Goal: Download file/media

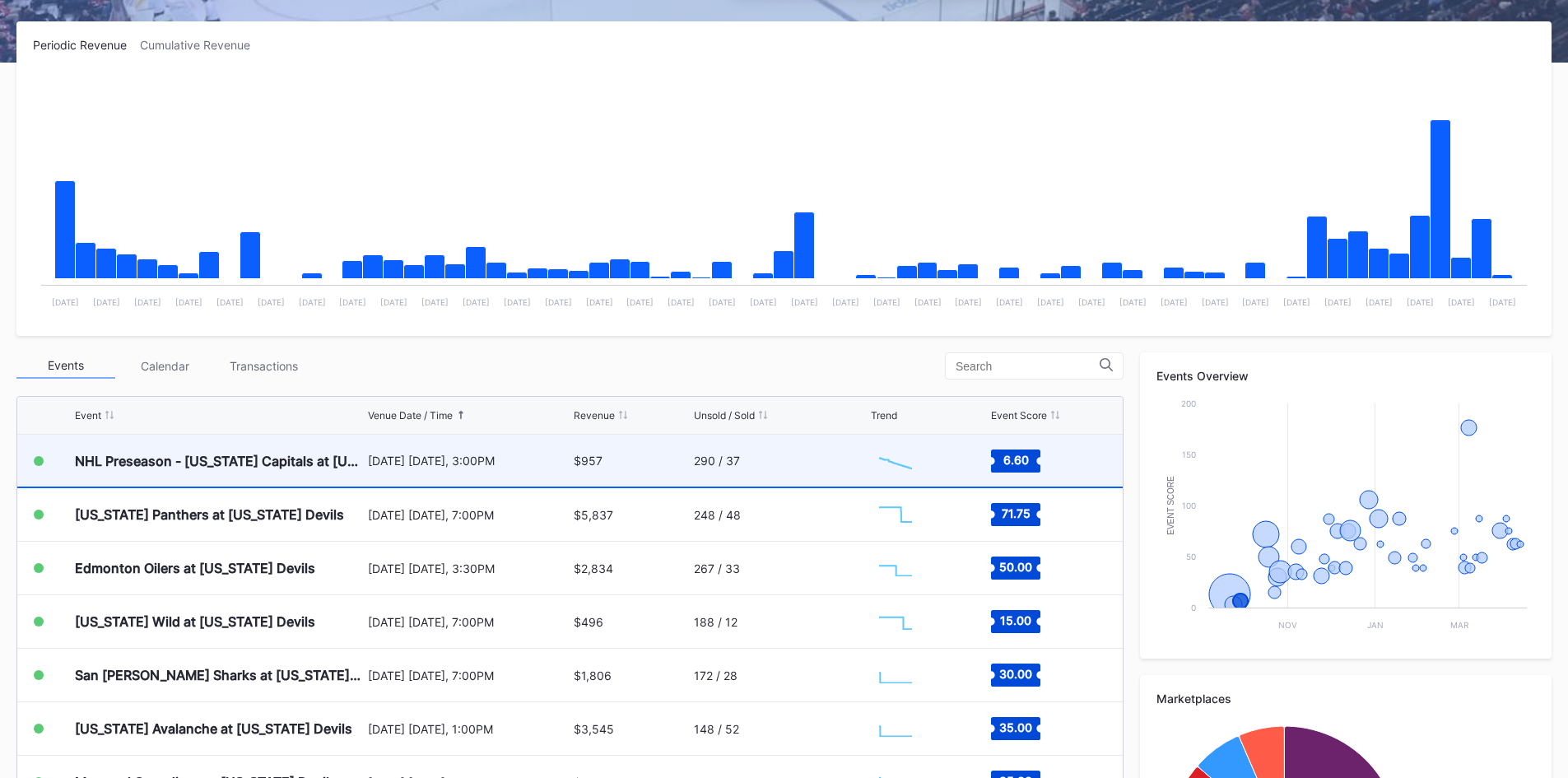
scroll to position [24, 0]
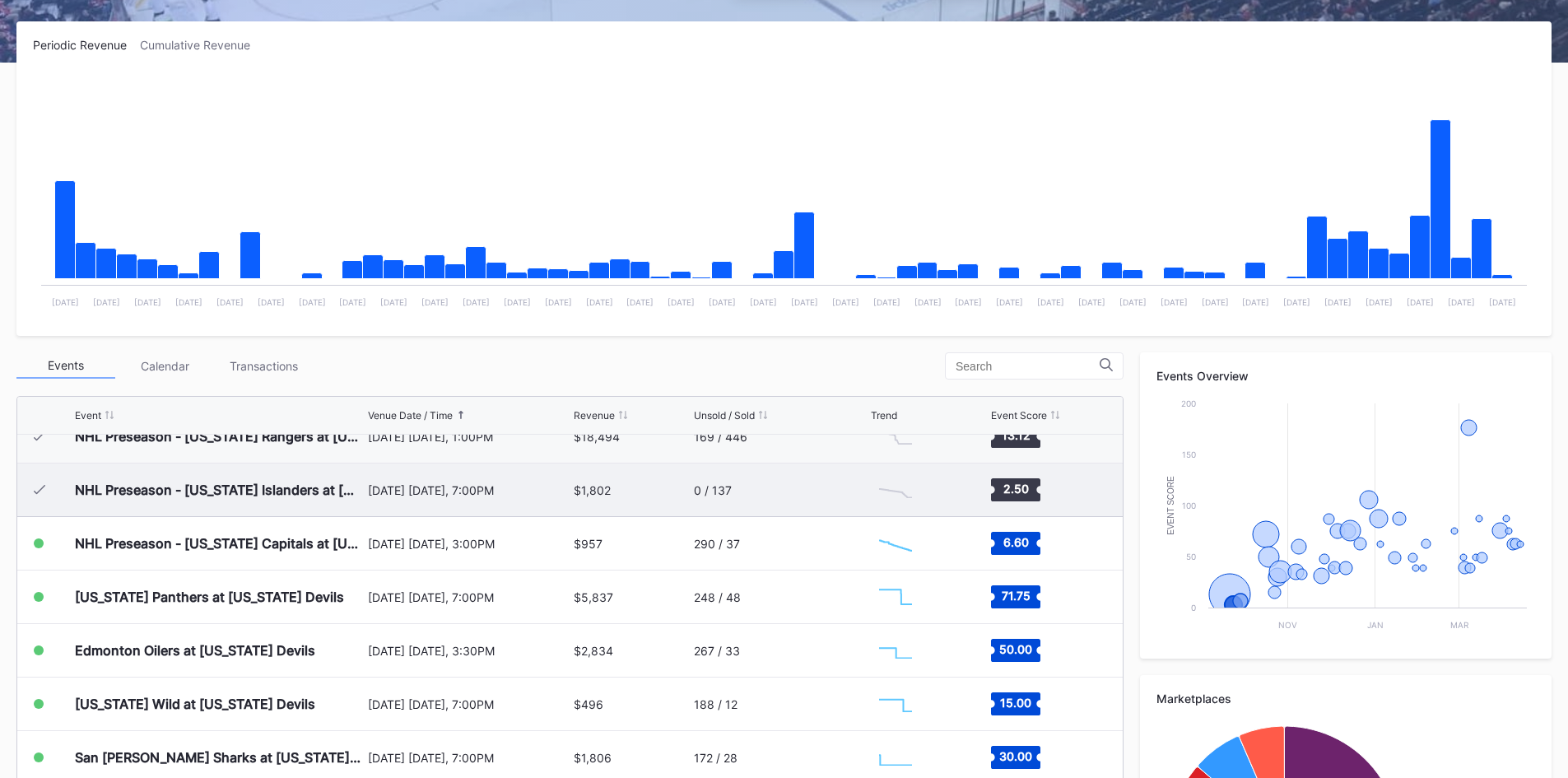
click at [760, 487] on div "0 / 137" at bounding box center [781, 490] width 174 height 52
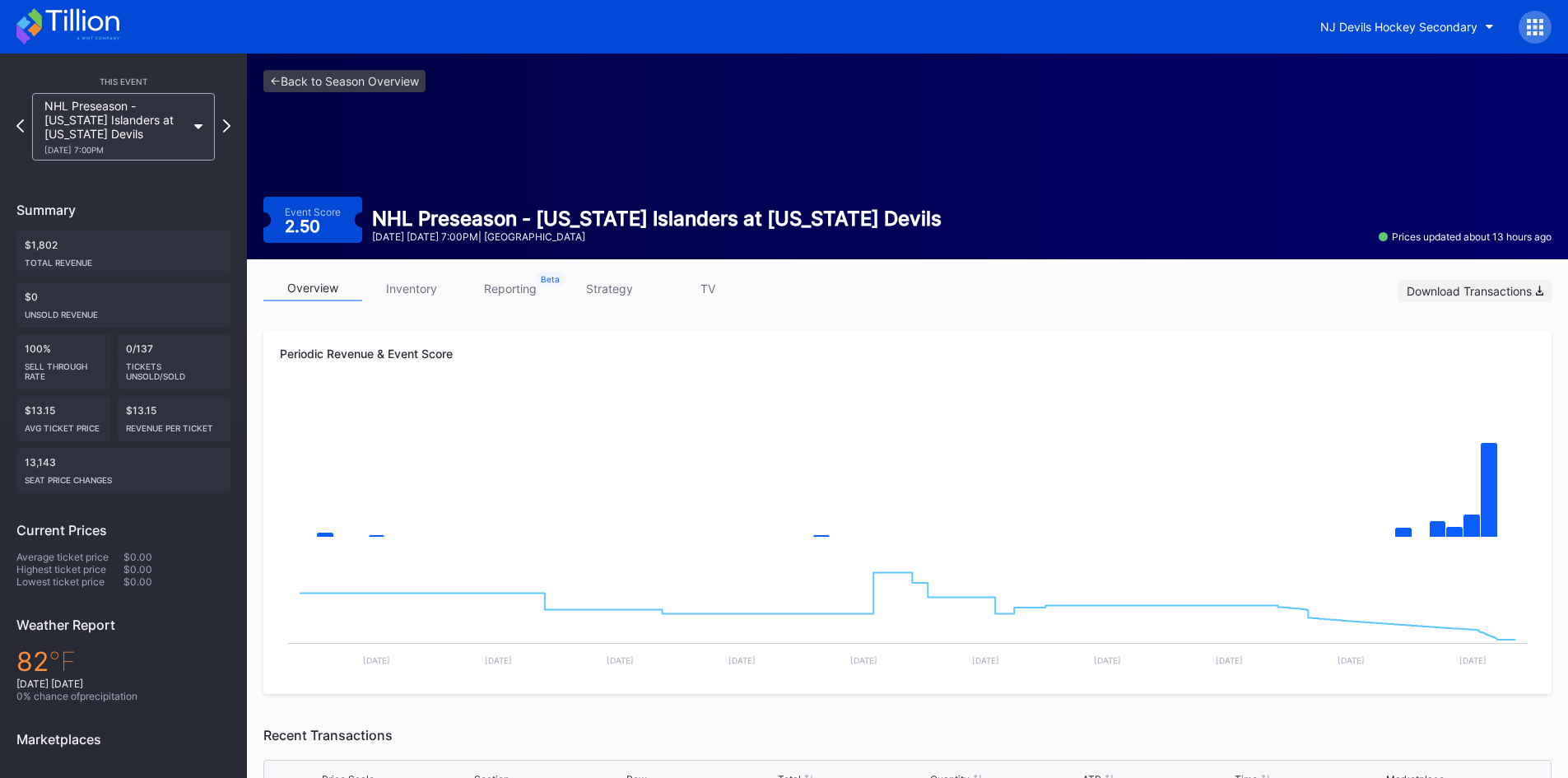
click at [1478, 293] on div "Download Transactions" at bounding box center [1475, 291] width 137 height 14
click at [1385, 30] on div "NJ Devils Hockey Secondary" at bounding box center [1399, 26] width 157 height 14
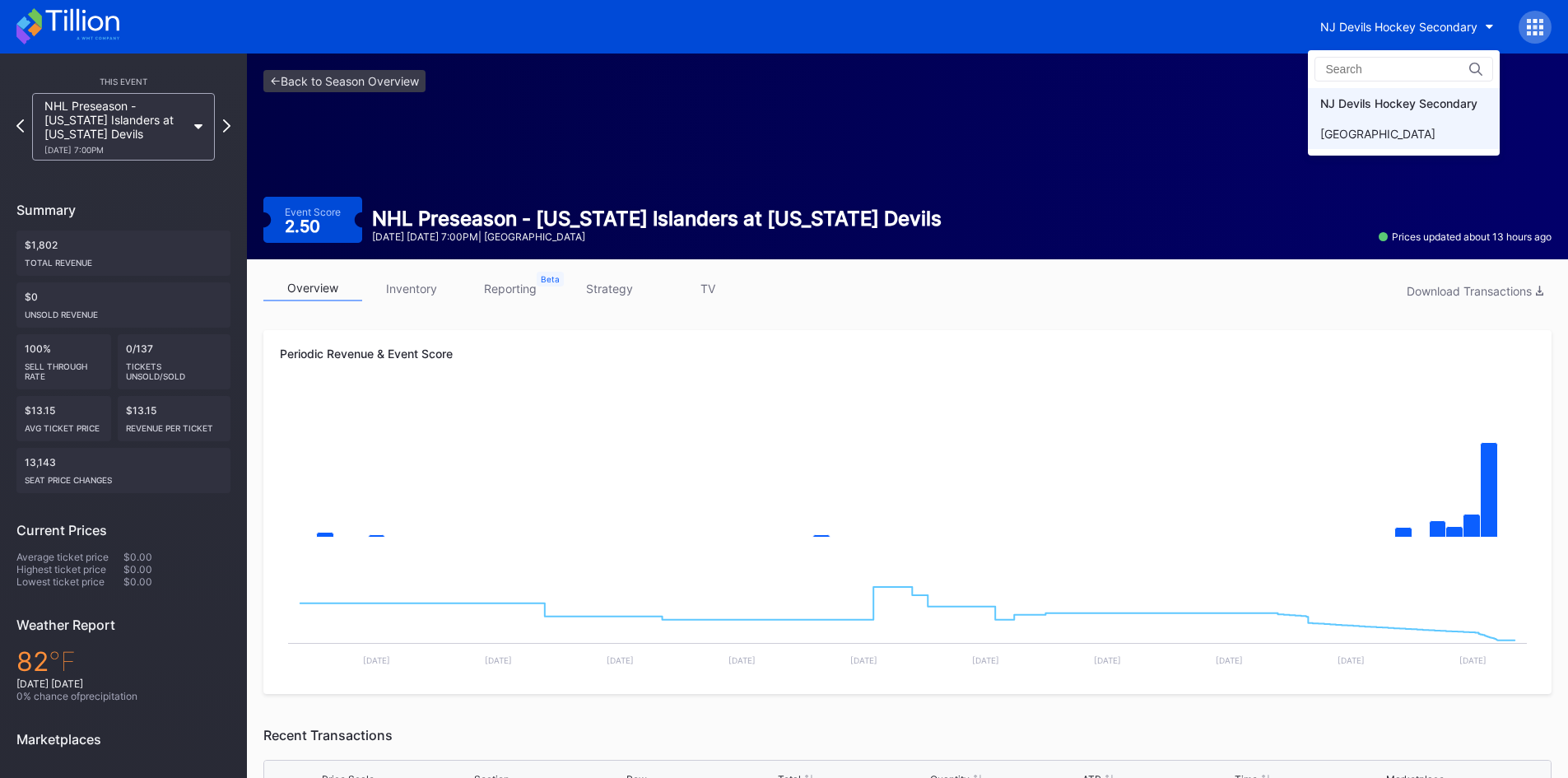
click at [1357, 144] on div "[GEOGRAPHIC_DATA]" at bounding box center [1404, 133] width 192 height 30
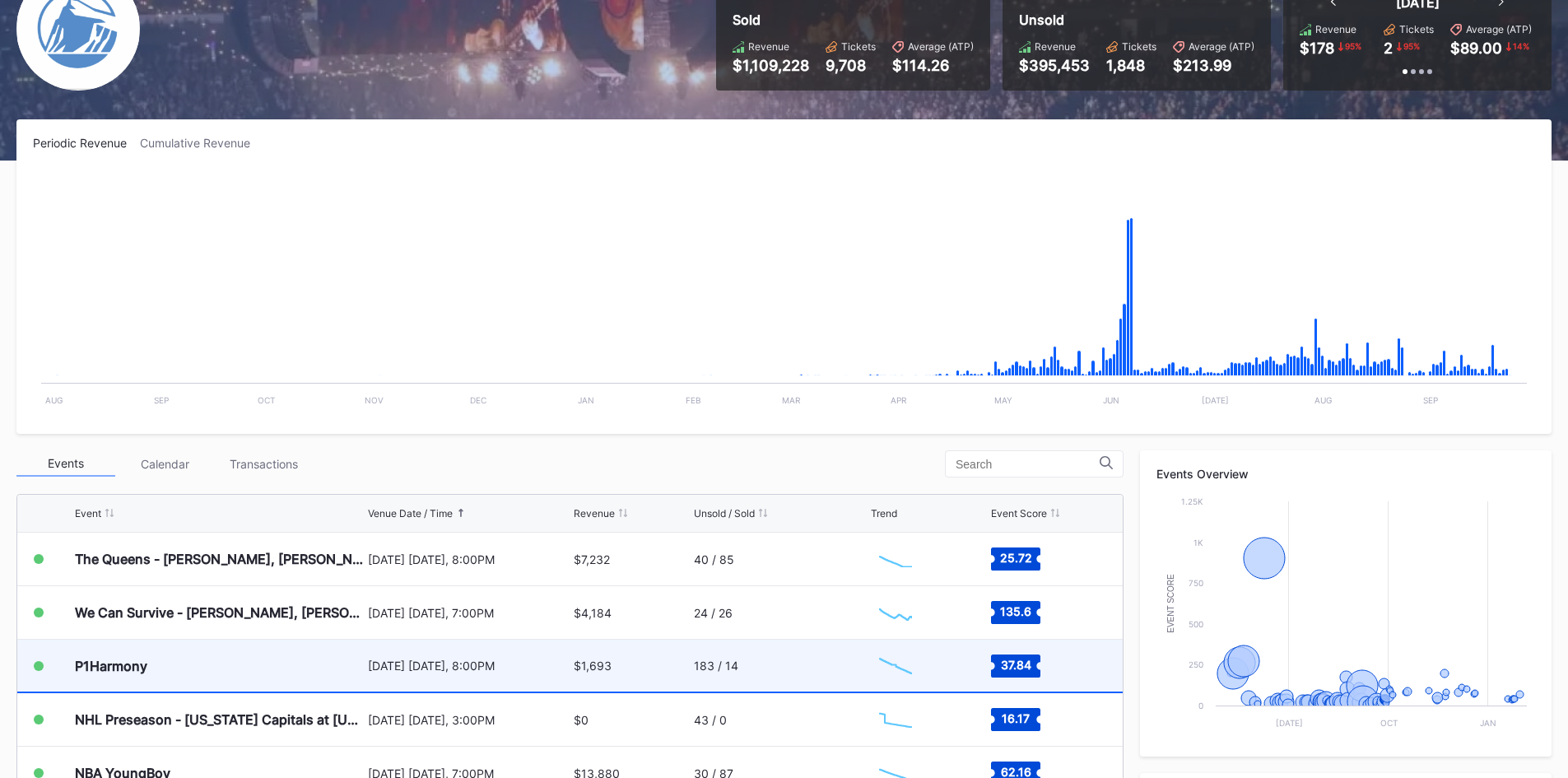
scroll to position [2433, 0]
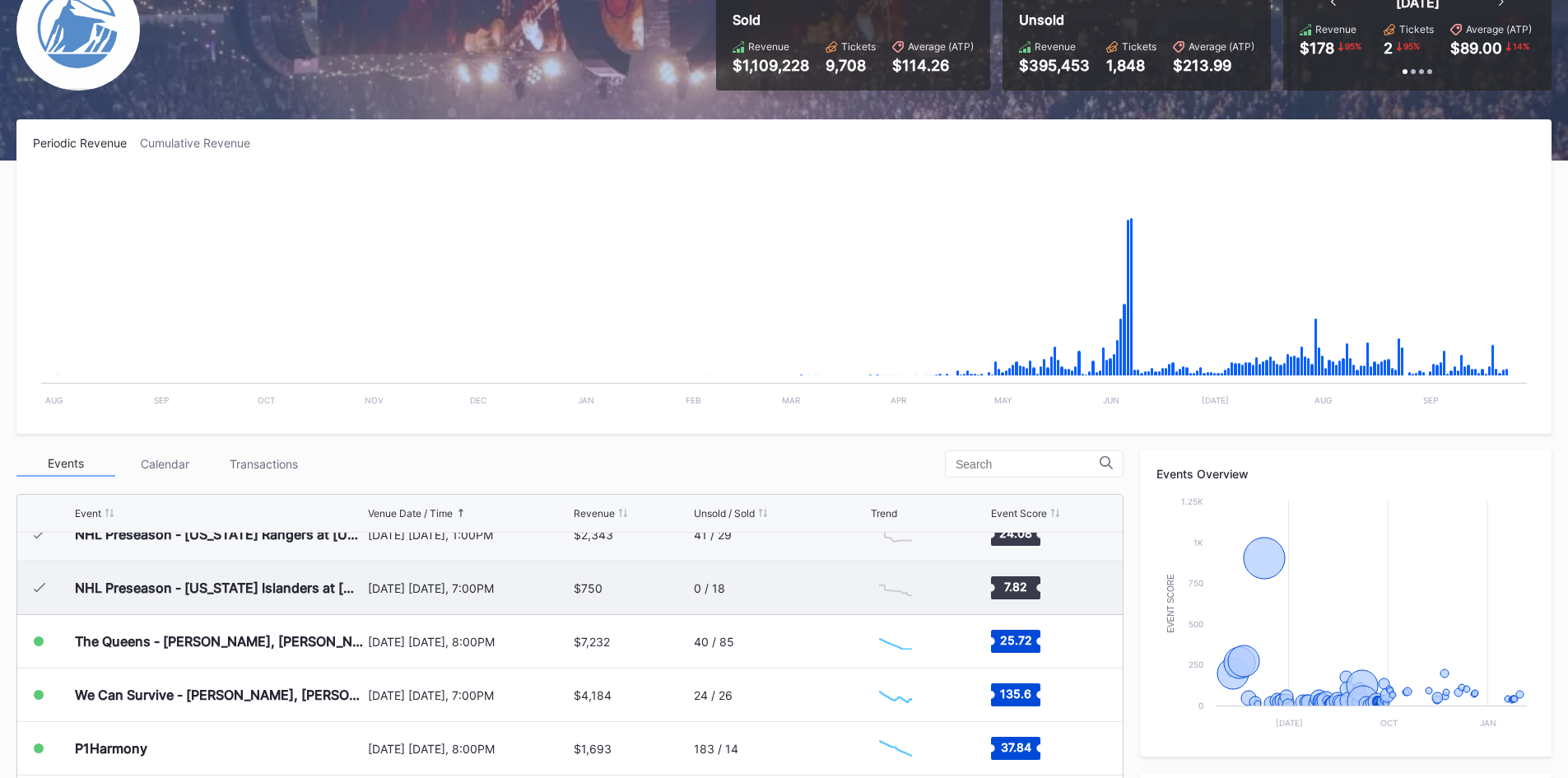
click at [577, 583] on div "$750" at bounding box center [588, 589] width 29 height 14
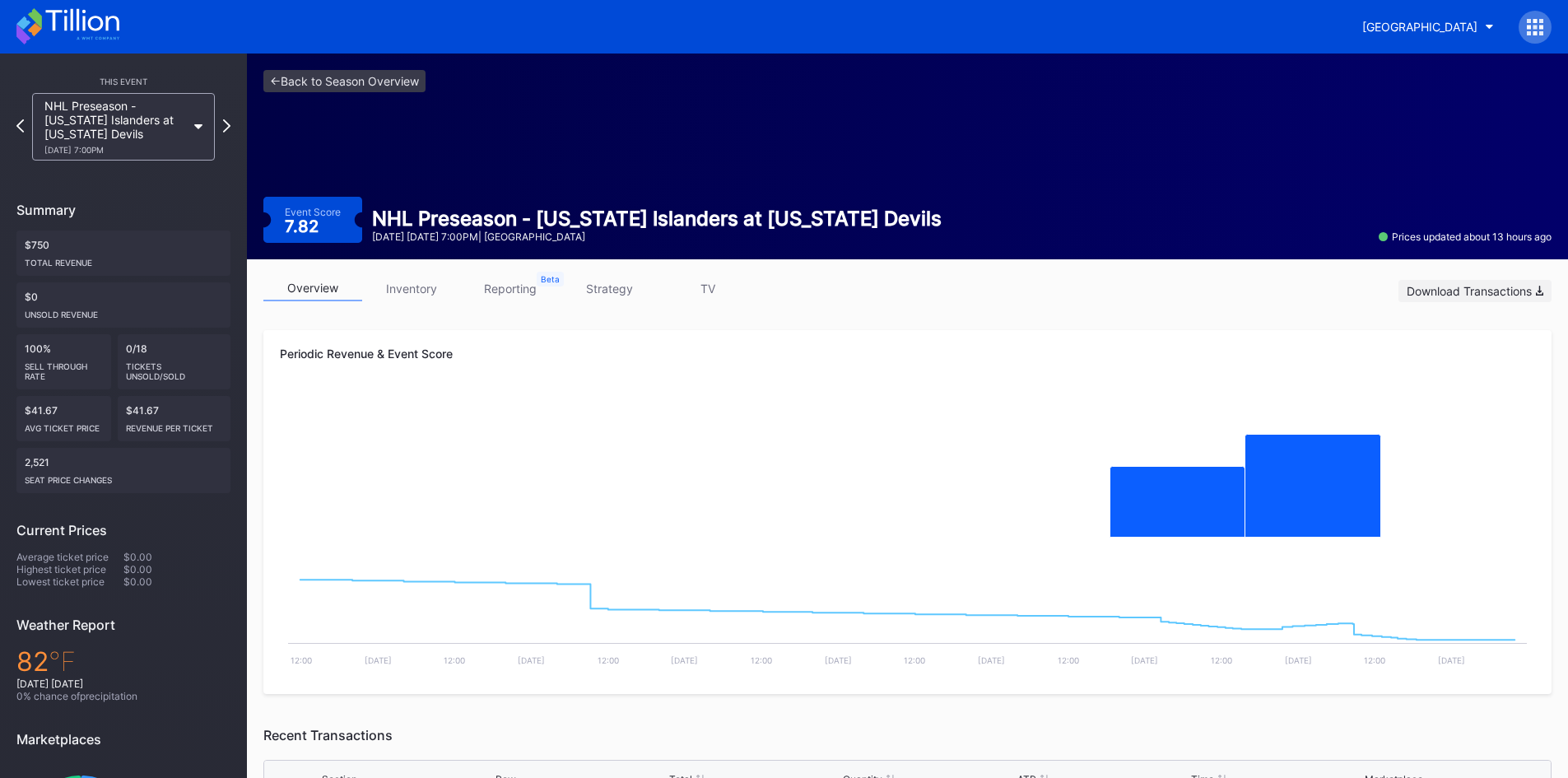
click at [1463, 291] on div "Download Transactions" at bounding box center [1475, 291] width 137 height 14
